Goal: Register for event/course

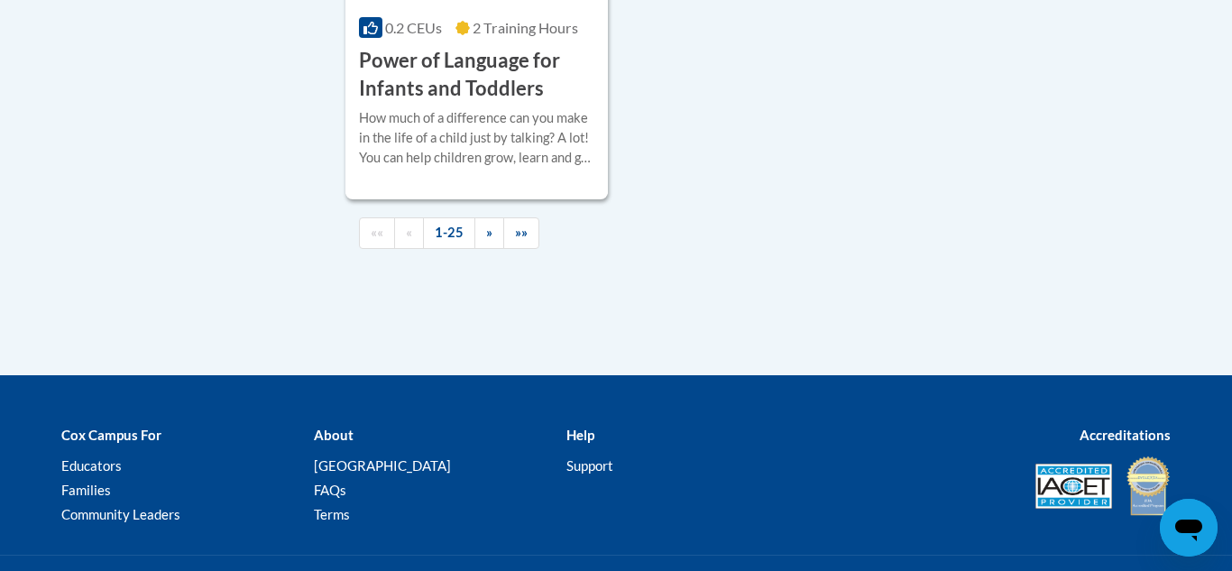
scroll to position [4566, 0]
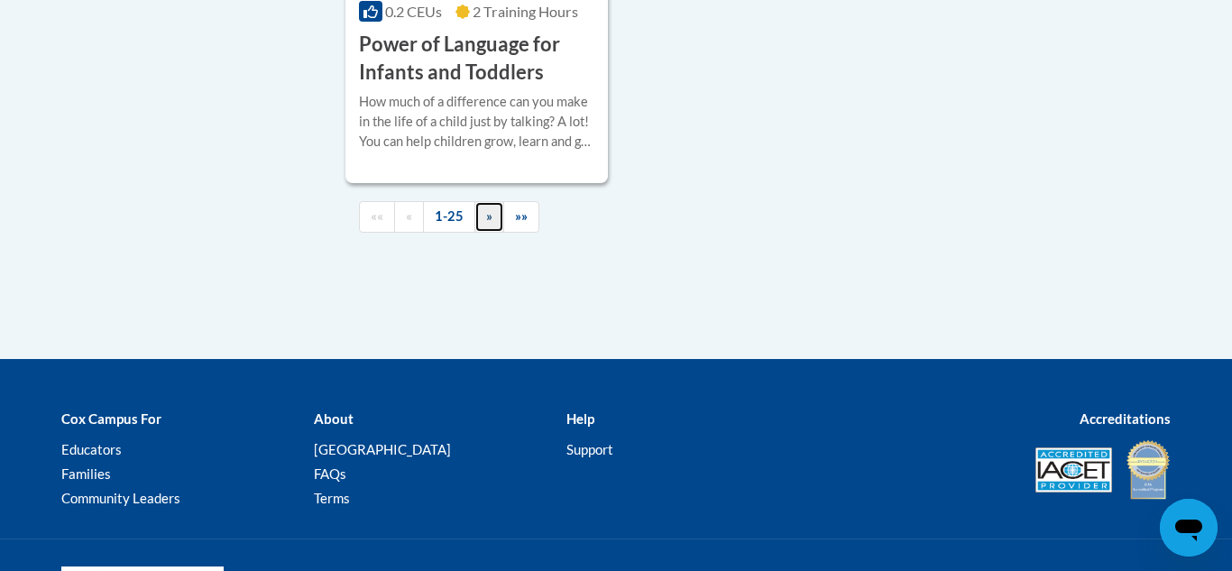
click at [486, 224] on span "»" at bounding box center [489, 215] width 6 height 15
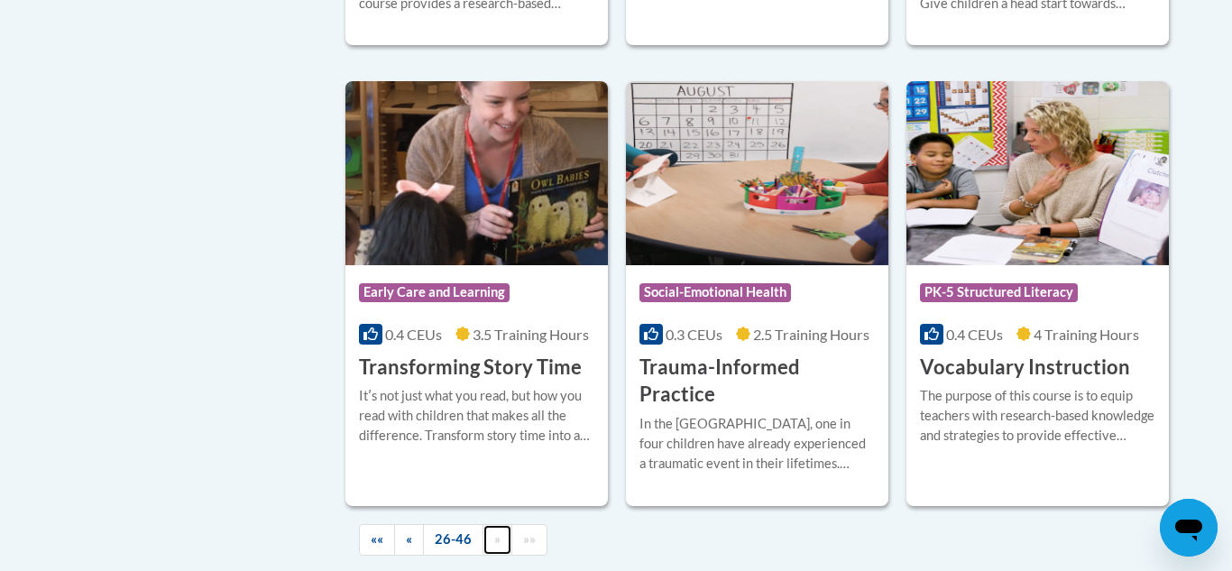
scroll to position [3154, 0]
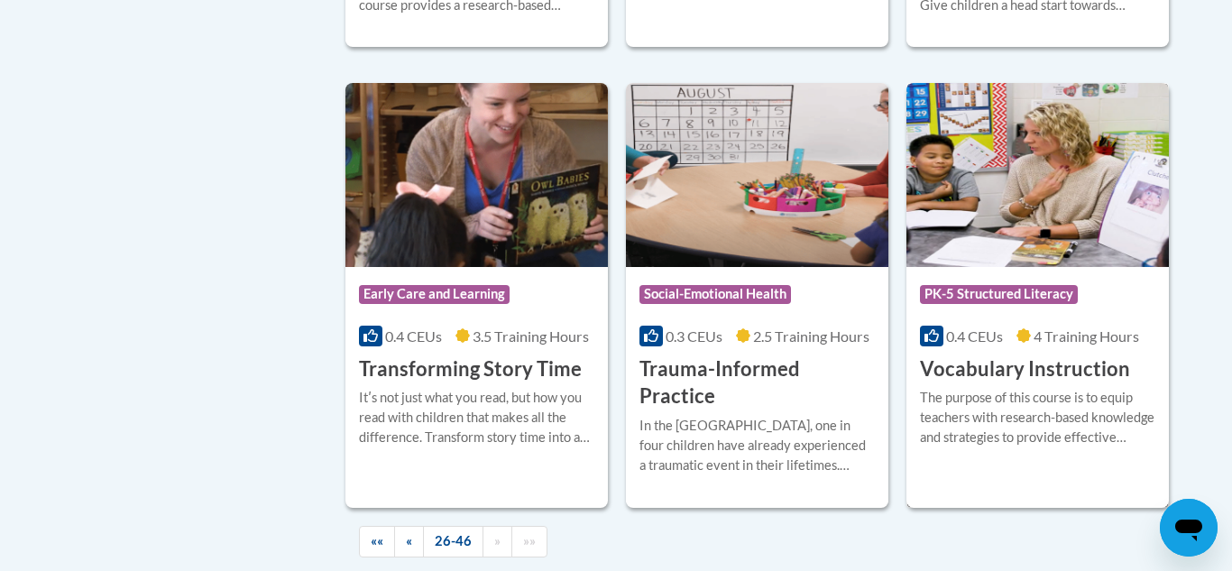
click at [1019, 291] on div "Course Category: PK-5 Structured Literacy 0.4 CEUs 4 Training Hours COURSE Voca…" at bounding box center [1038, 324] width 263 height 115
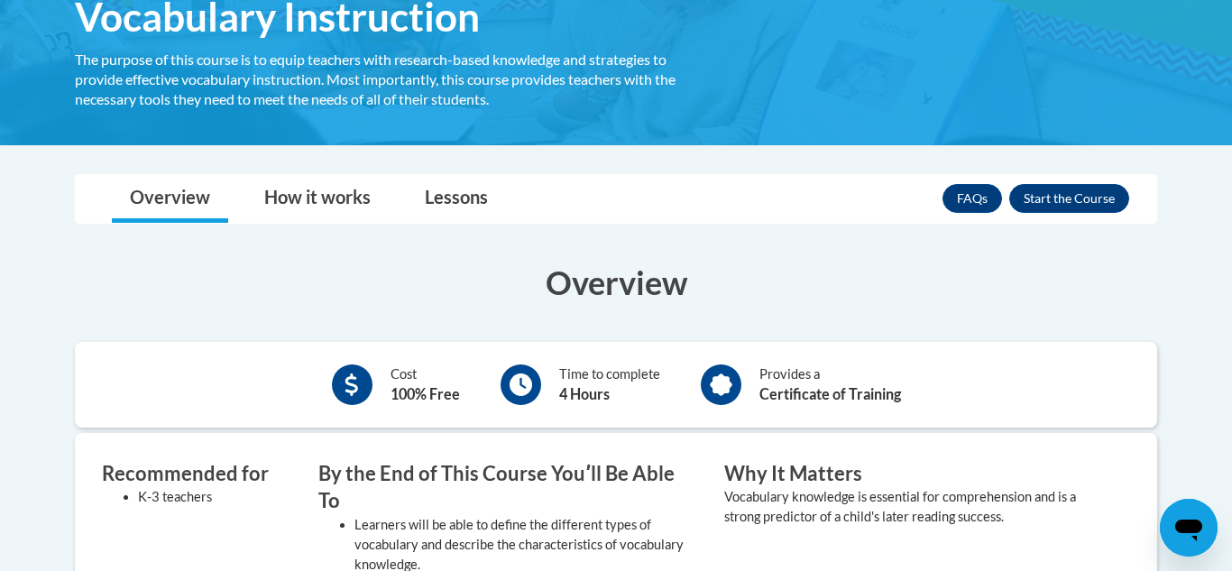
scroll to position [324, 0]
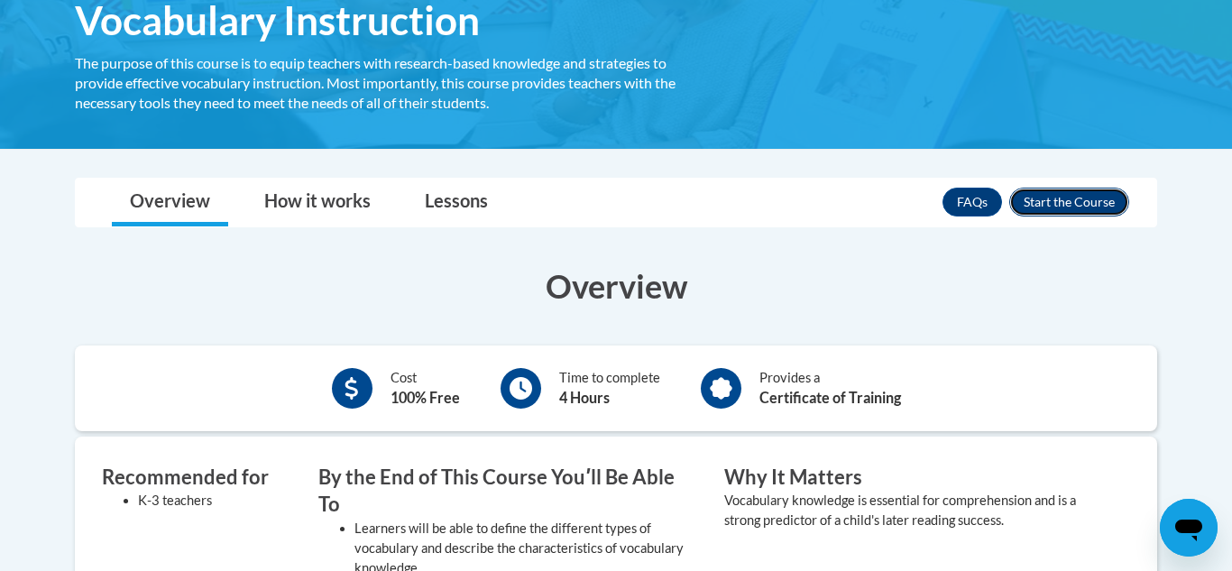
click at [1070, 204] on button "Enroll" at bounding box center [1070, 202] width 120 height 29
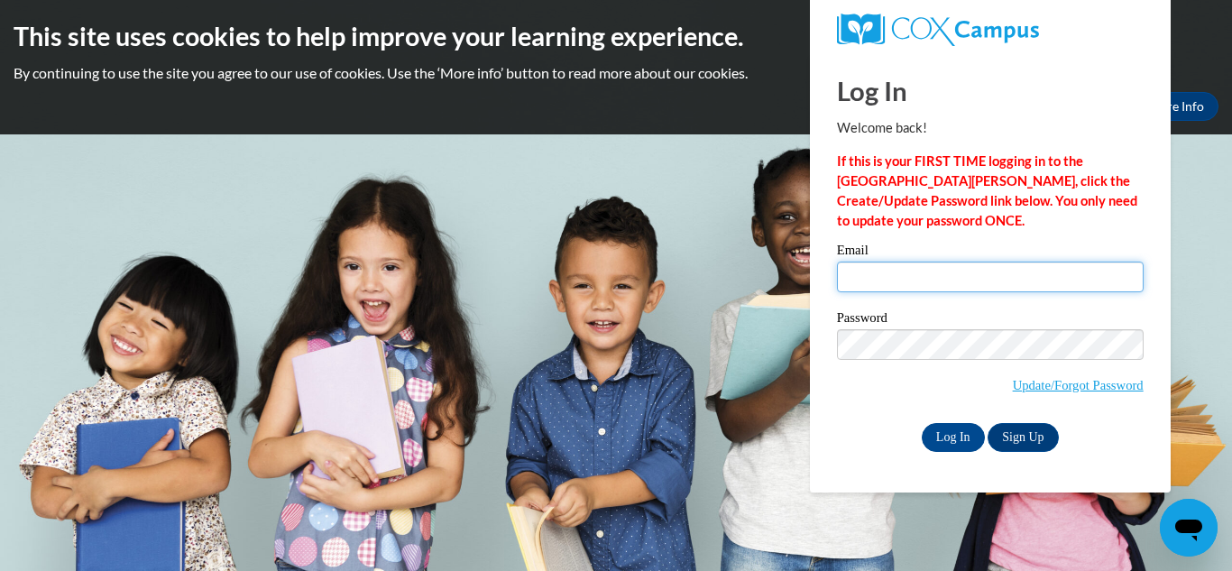
type input "christinamarie124@yahoo.com"
click at [921, 281] on input "christinamarie124@yahoo.com" at bounding box center [990, 277] width 307 height 31
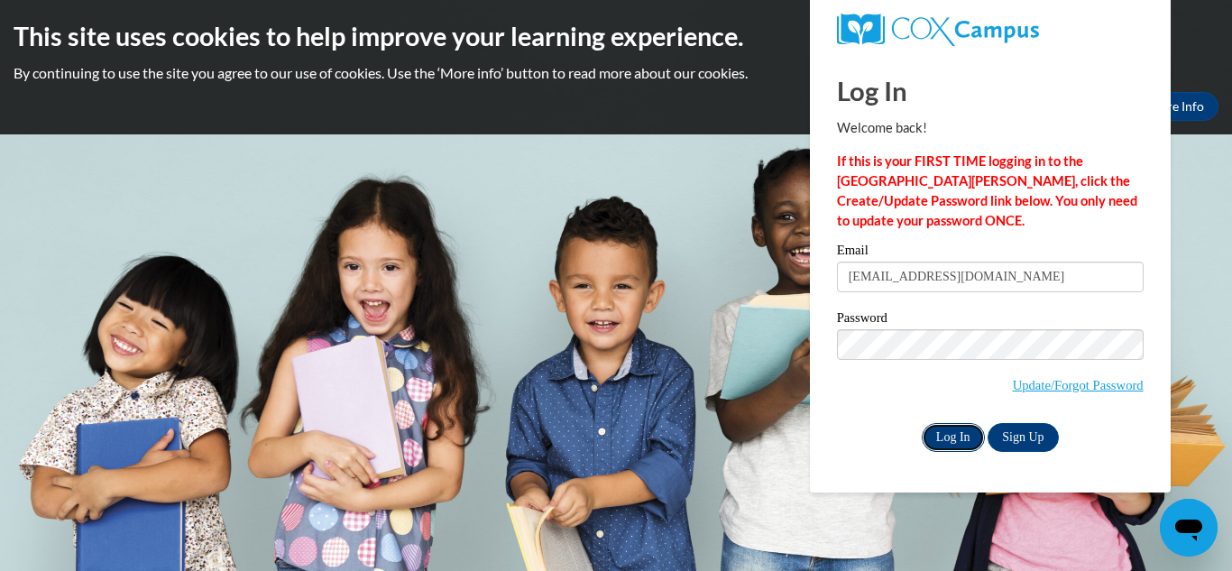
click at [959, 433] on input "Log In" at bounding box center [953, 437] width 63 height 29
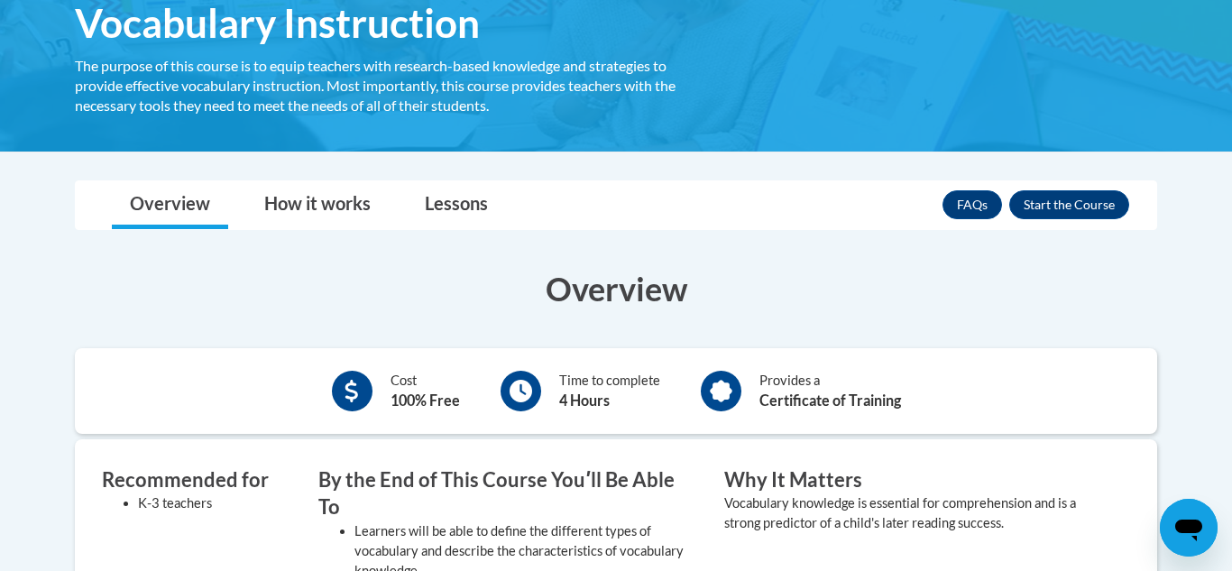
scroll to position [319, 0]
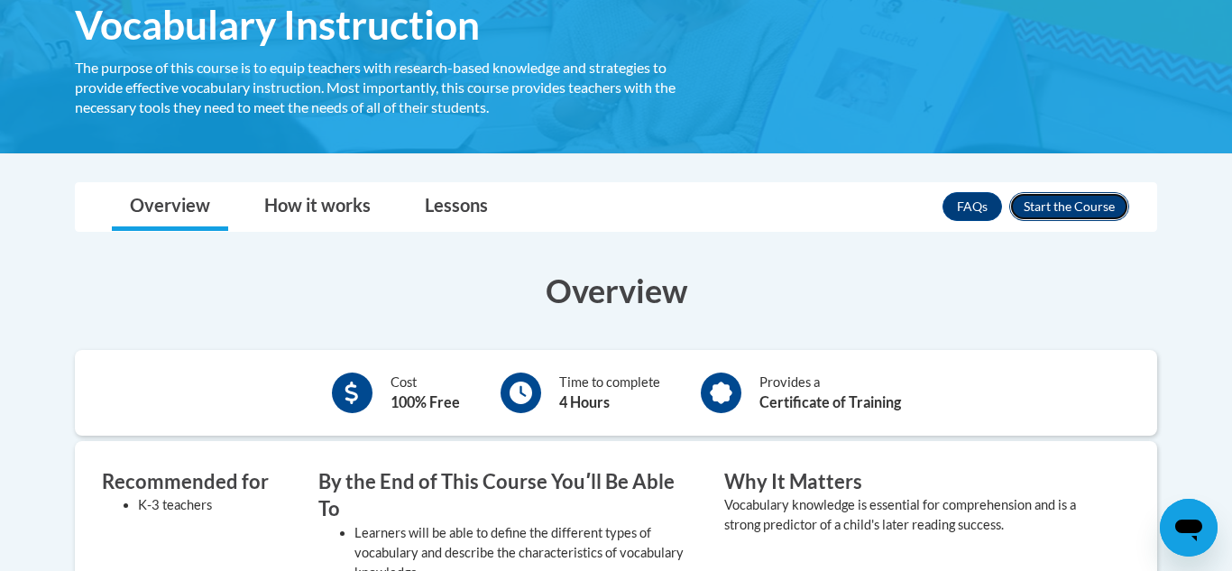
click at [1084, 203] on button "Enroll" at bounding box center [1070, 206] width 120 height 29
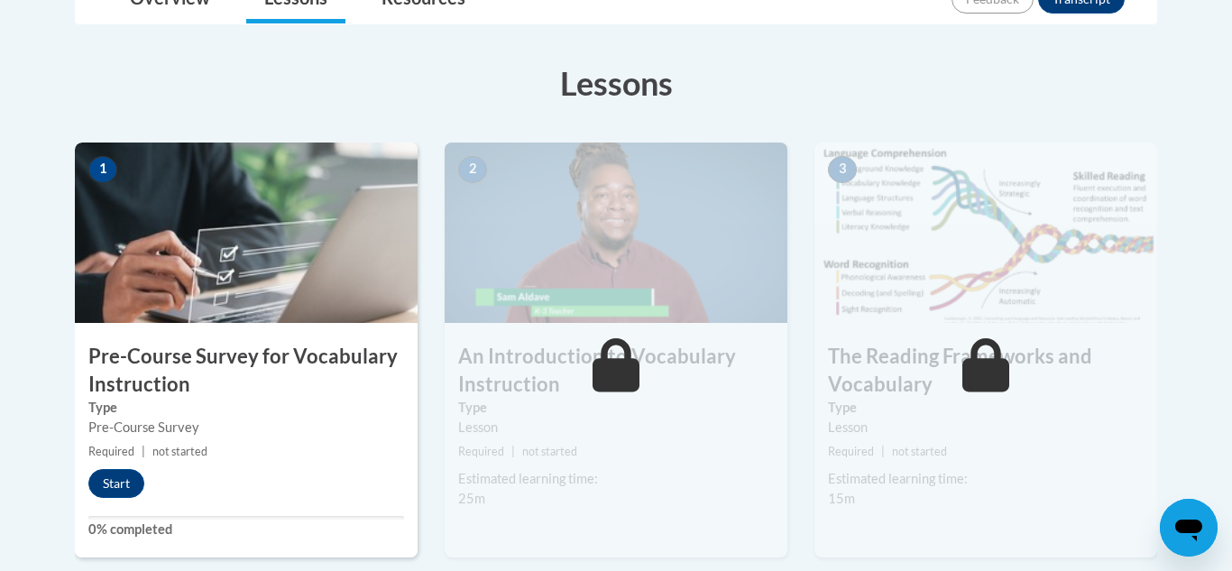
scroll to position [476, 0]
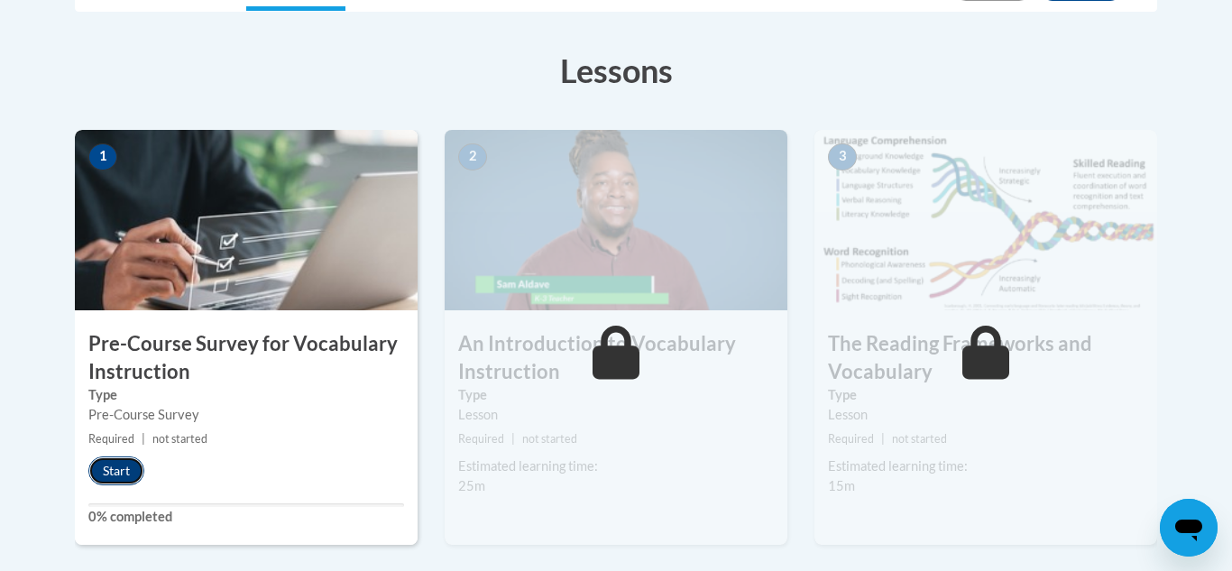
click at [125, 467] on button "Start" at bounding box center [116, 471] width 56 height 29
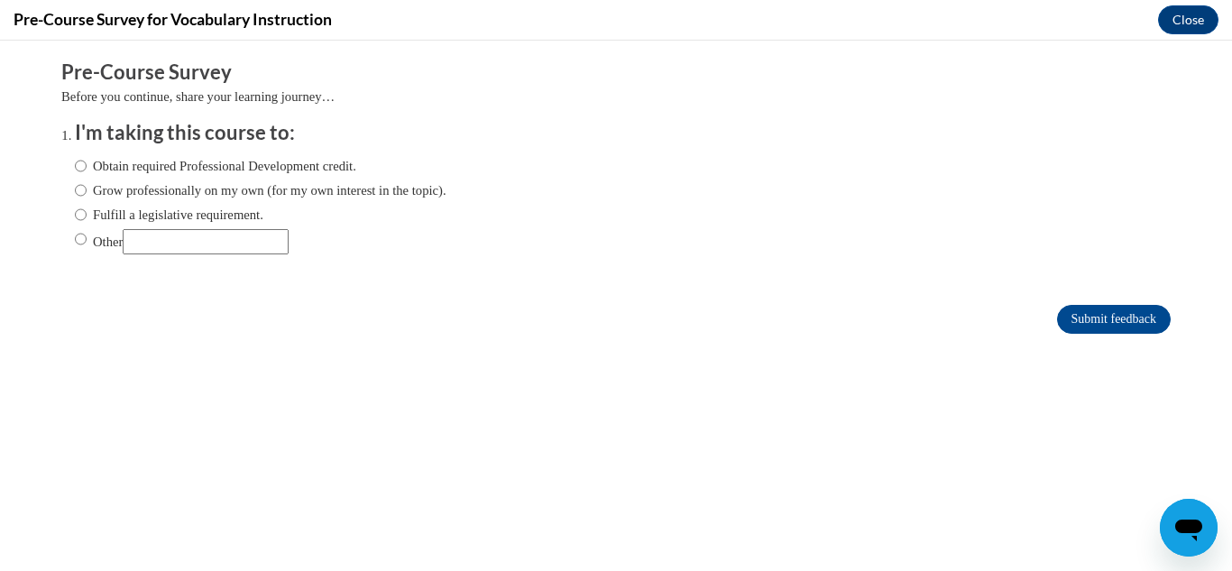
scroll to position [0, 0]
click at [305, 174] on label "Obtain required Professional Development credit." at bounding box center [216, 166] width 282 height 20
click at [87, 174] on input "Obtain required Professional Development credit." at bounding box center [81, 166] width 12 height 20
radio input "true"
click at [1126, 315] on input "Submit feedback" at bounding box center [1114, 319] width 114 height 29
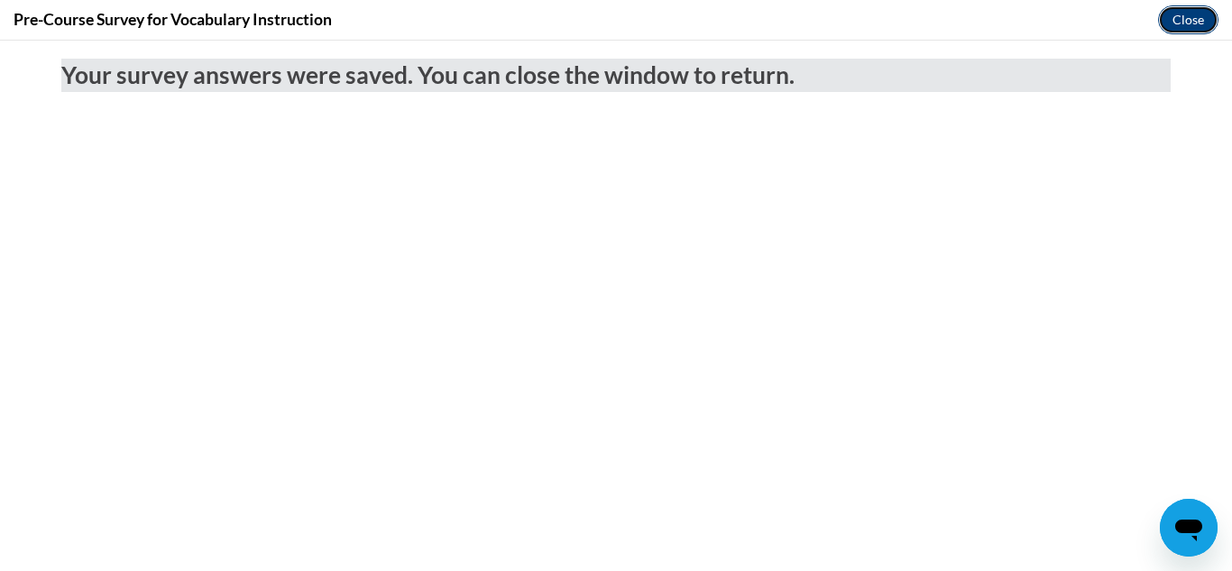
click at [1197, 24] on button "Close" at bounding box center [1188, 19] width 60 height 29
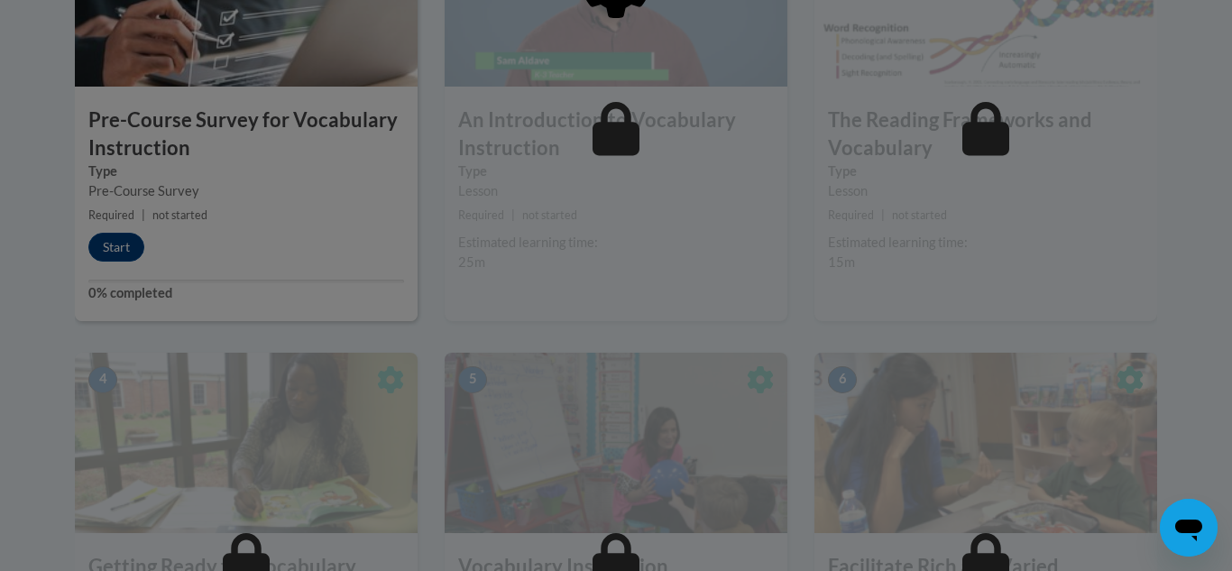
scroll to position [703, 0]
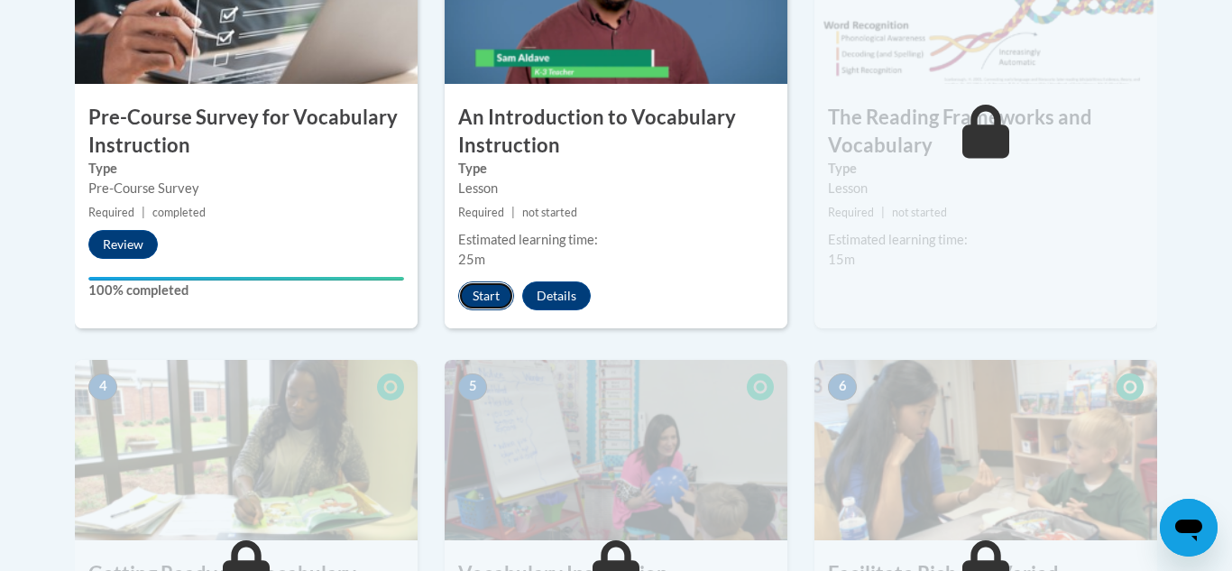
click at [485, 300] on button "Start" at bounding box center [486, 296] width 56 height 29
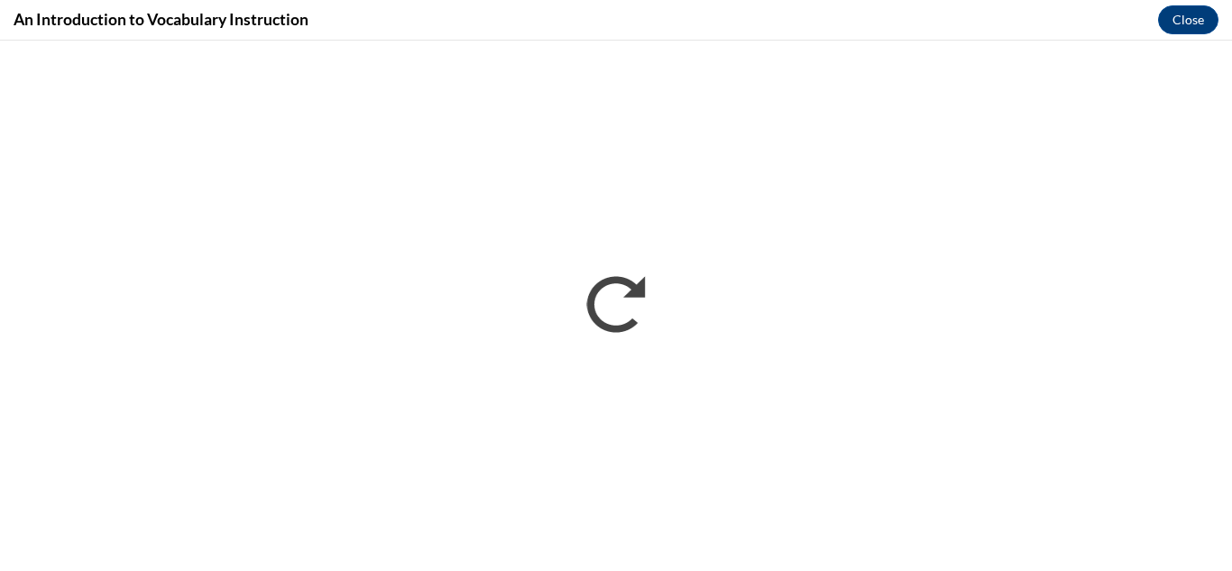
scroll to position [0, 0]
click at [1193, 16] on button "Close" at bounding box center [1188, 19] width 60 height 29
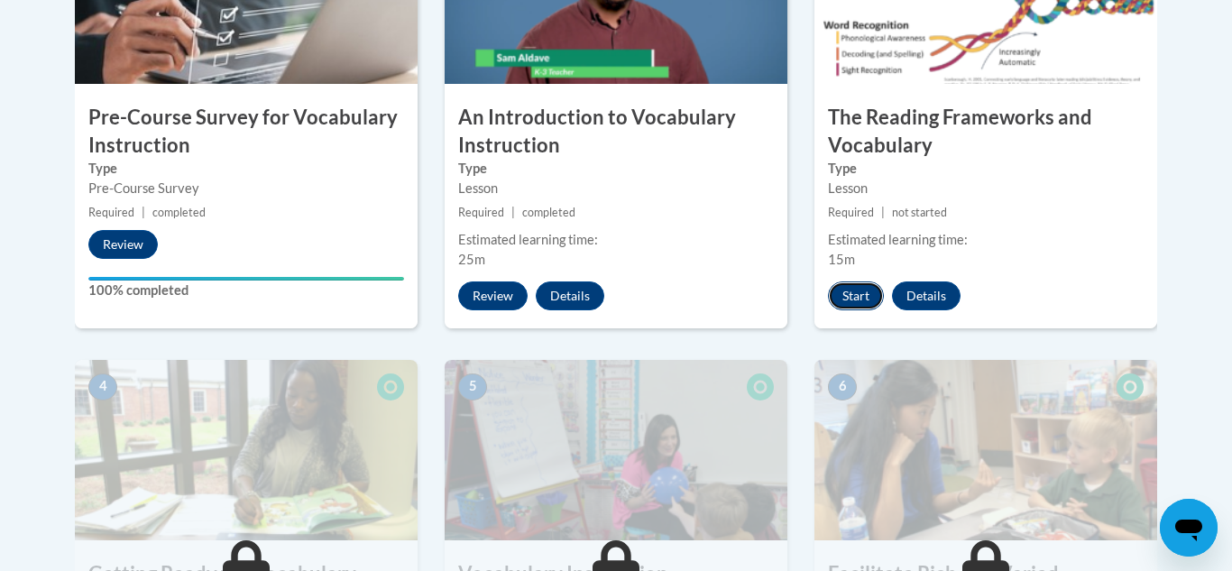
click at [852, 301] on button "Start" at bounding box center [856, 296] width 56 height 29
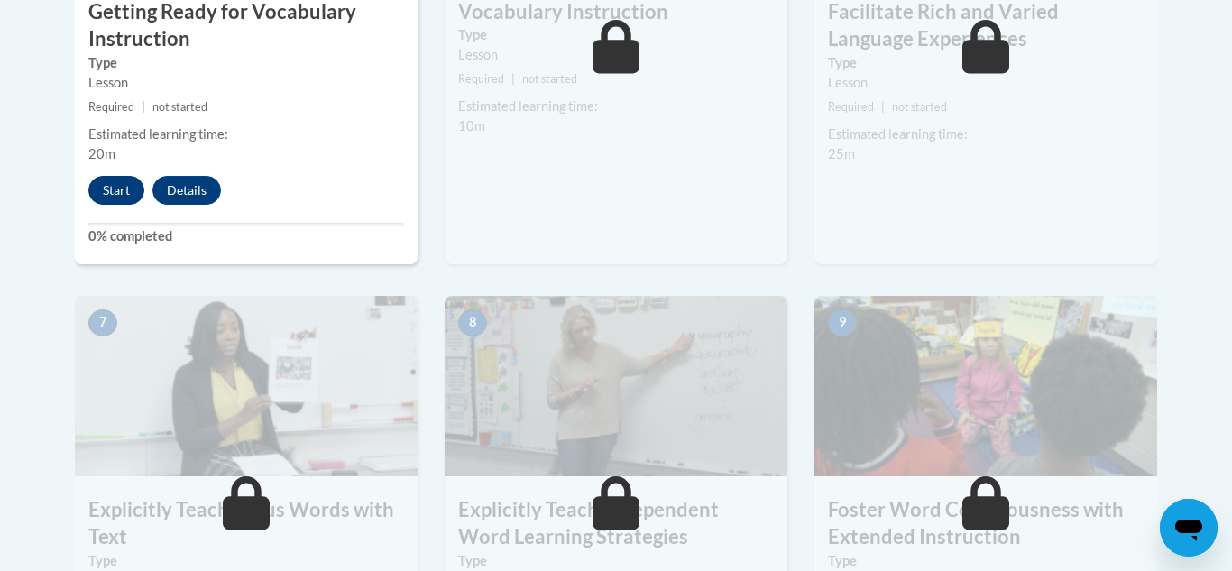
scroll to position [1307, 0]
click at [115, 190] on button "Start" at bounding box center [116, 189] width 56 height 29
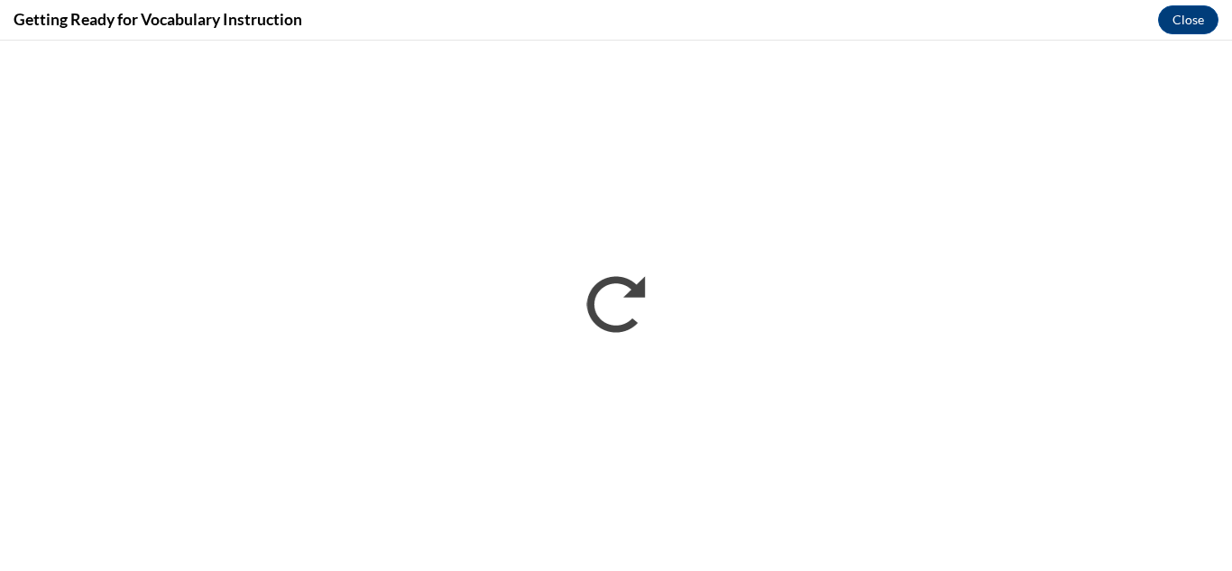
scroll to position [0, 0]
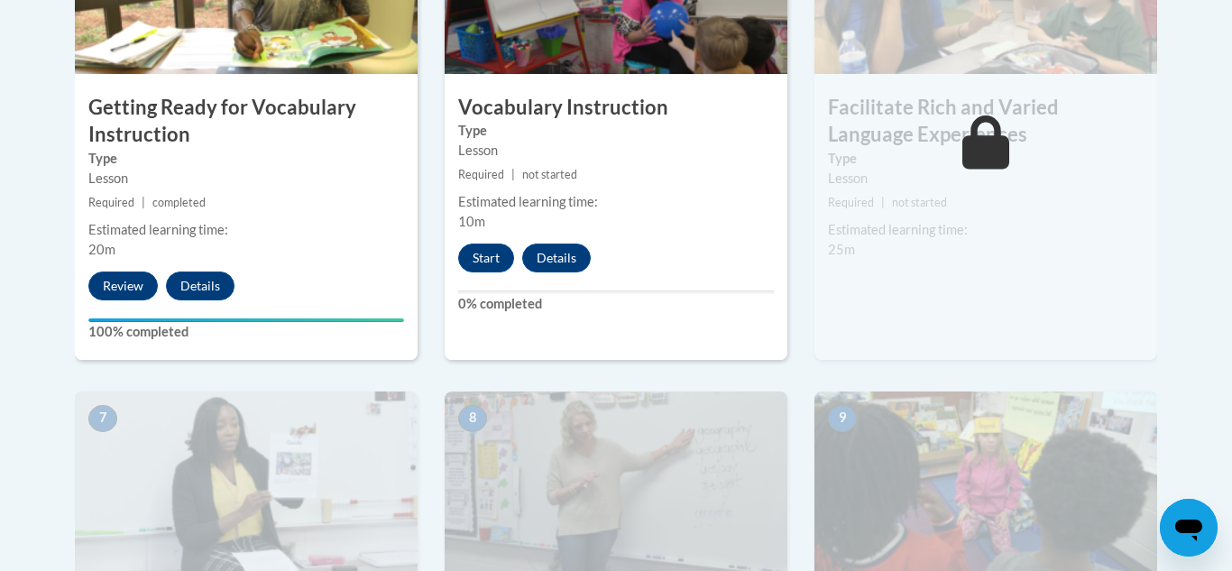
scroll to position [1222, 0]
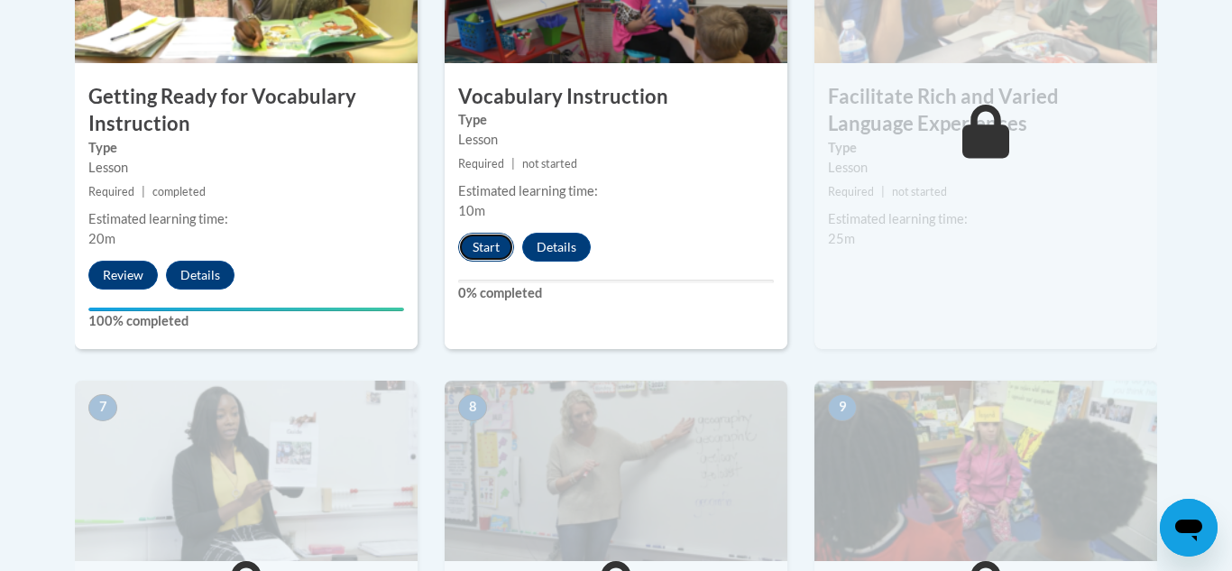
click at [490, 251] on button "Start" at bounding box center [486, 247] width 56 height 29
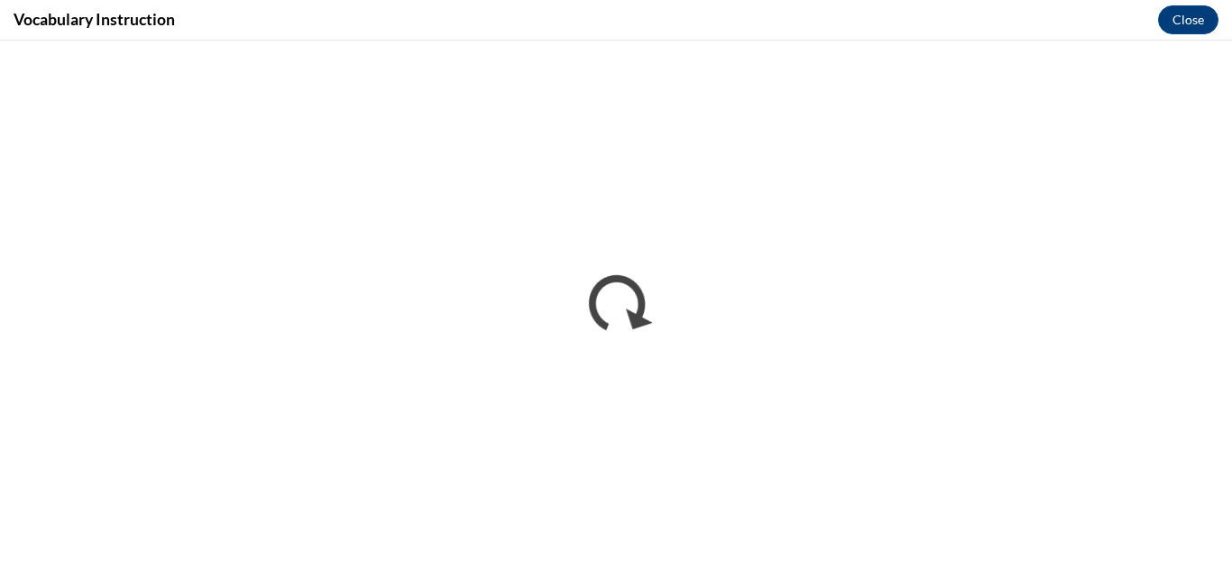
scroll to position [0, 0]
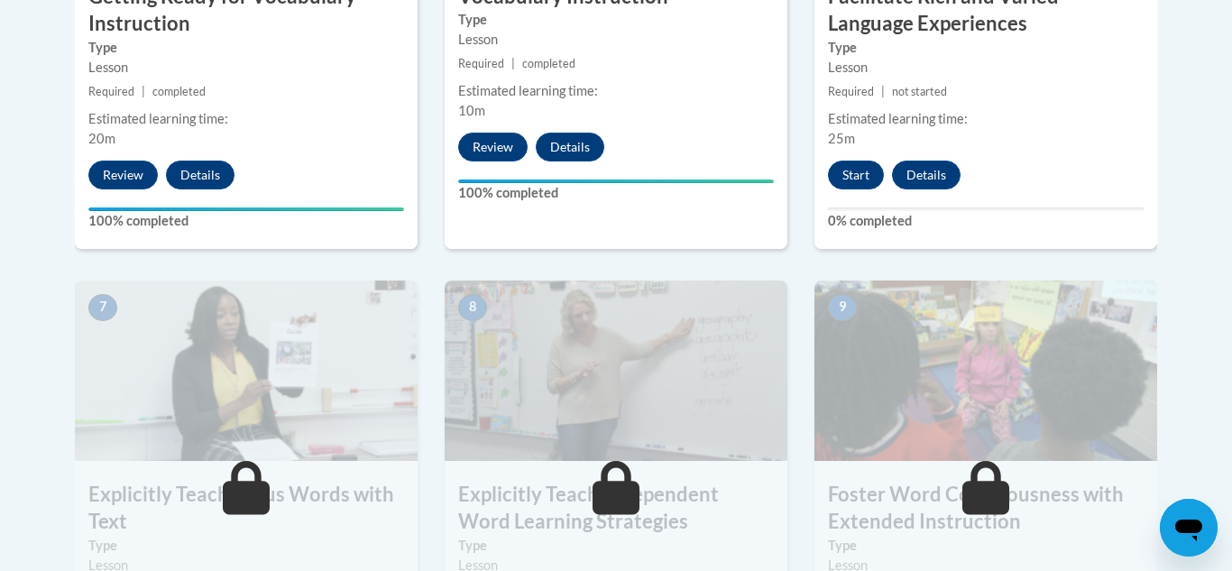
scroll to position [1316, 0]
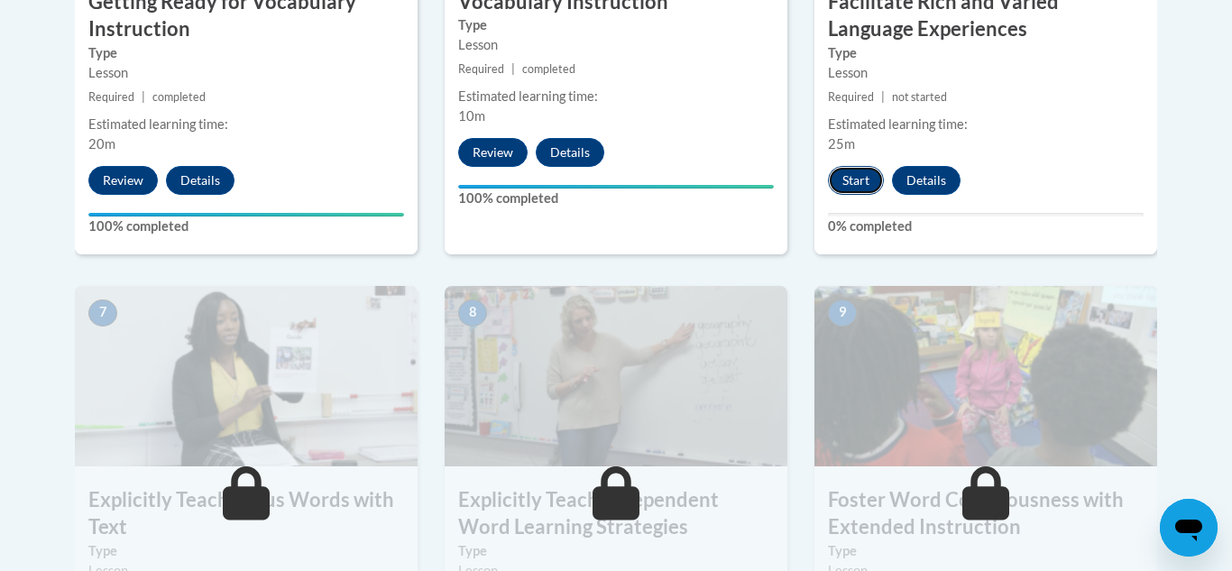
click at [845, 171] on button "Start" at bounding box center [856, 180] width 56 height 29
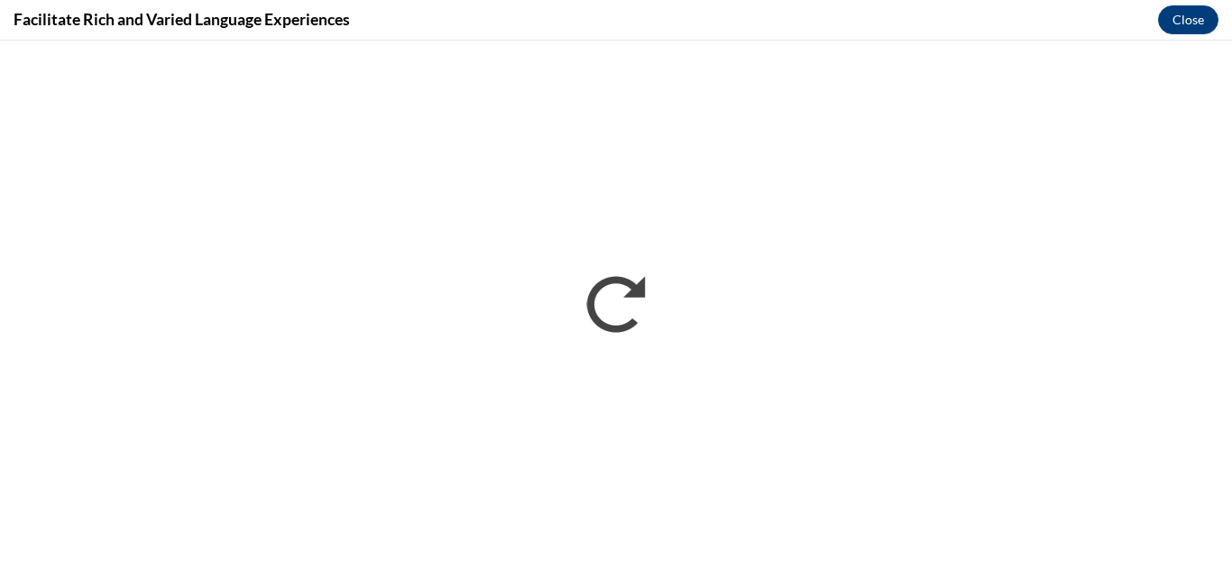
scroll to position [0, 0]
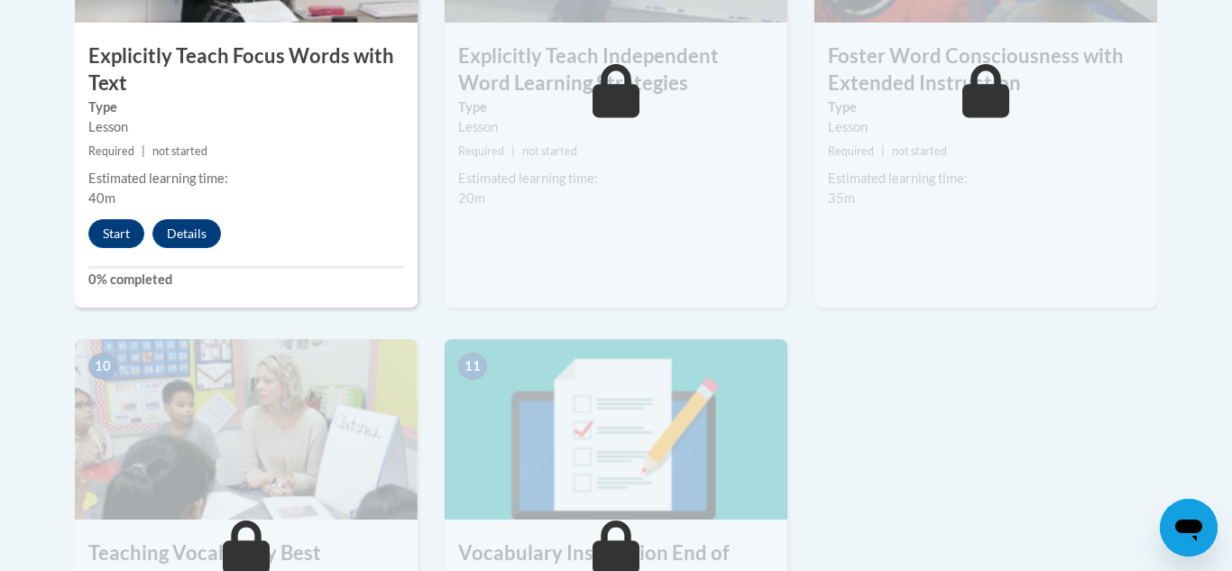
scroll to position [1769, 0]
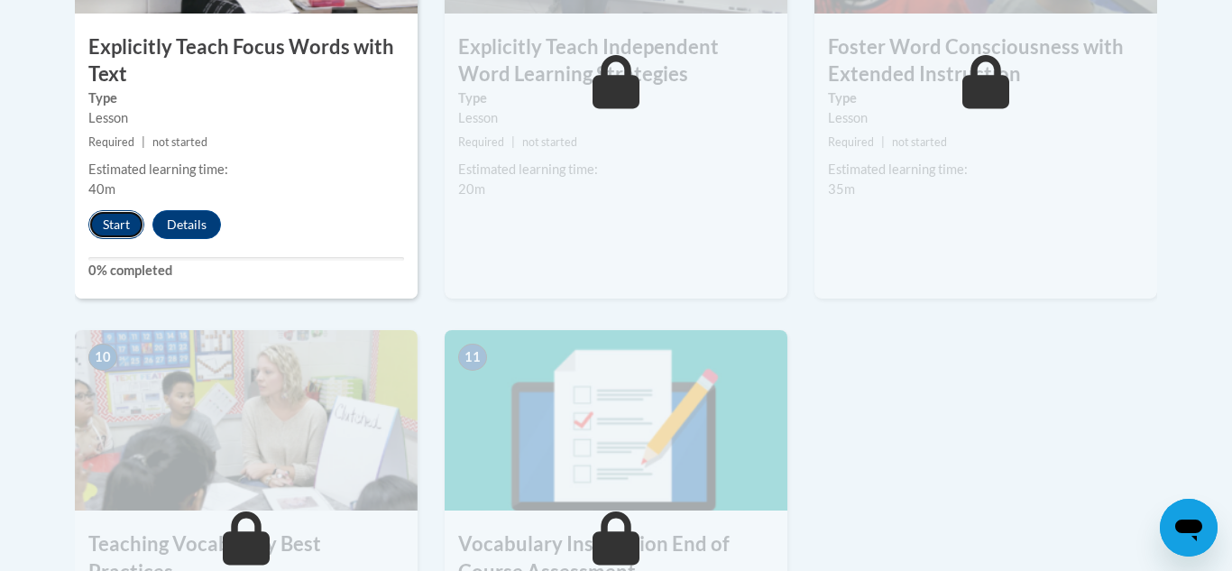
click at [126, 226] on button "Start" at bounding box center [116, 224] width 56 height 29
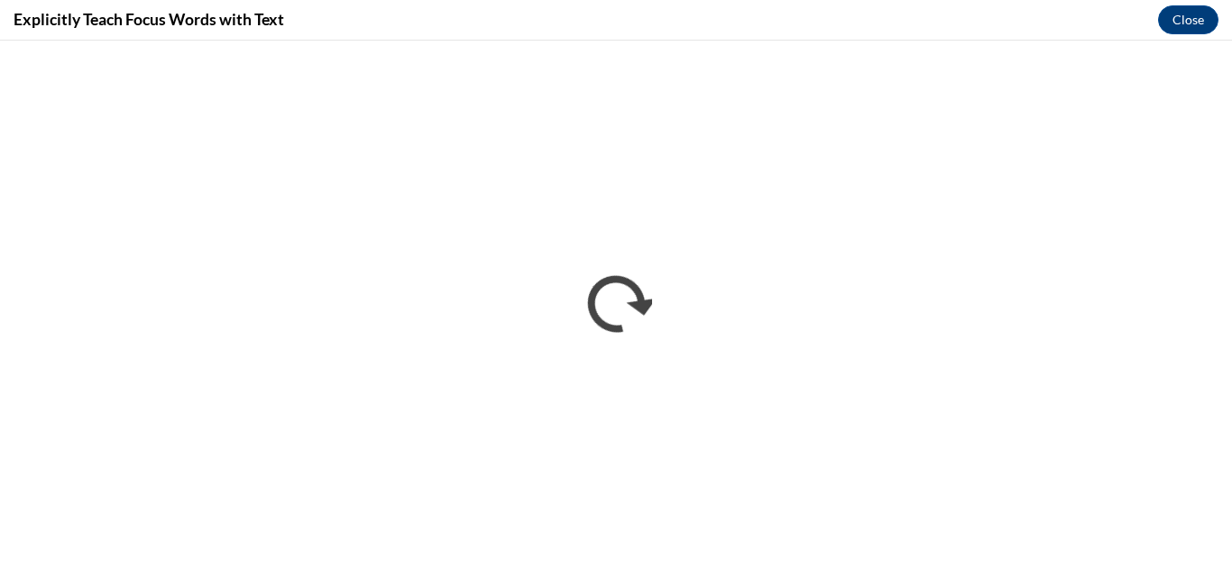
scroll to position [0, 0]
